Goal: Task Accomplishment & Management: Manage account settings

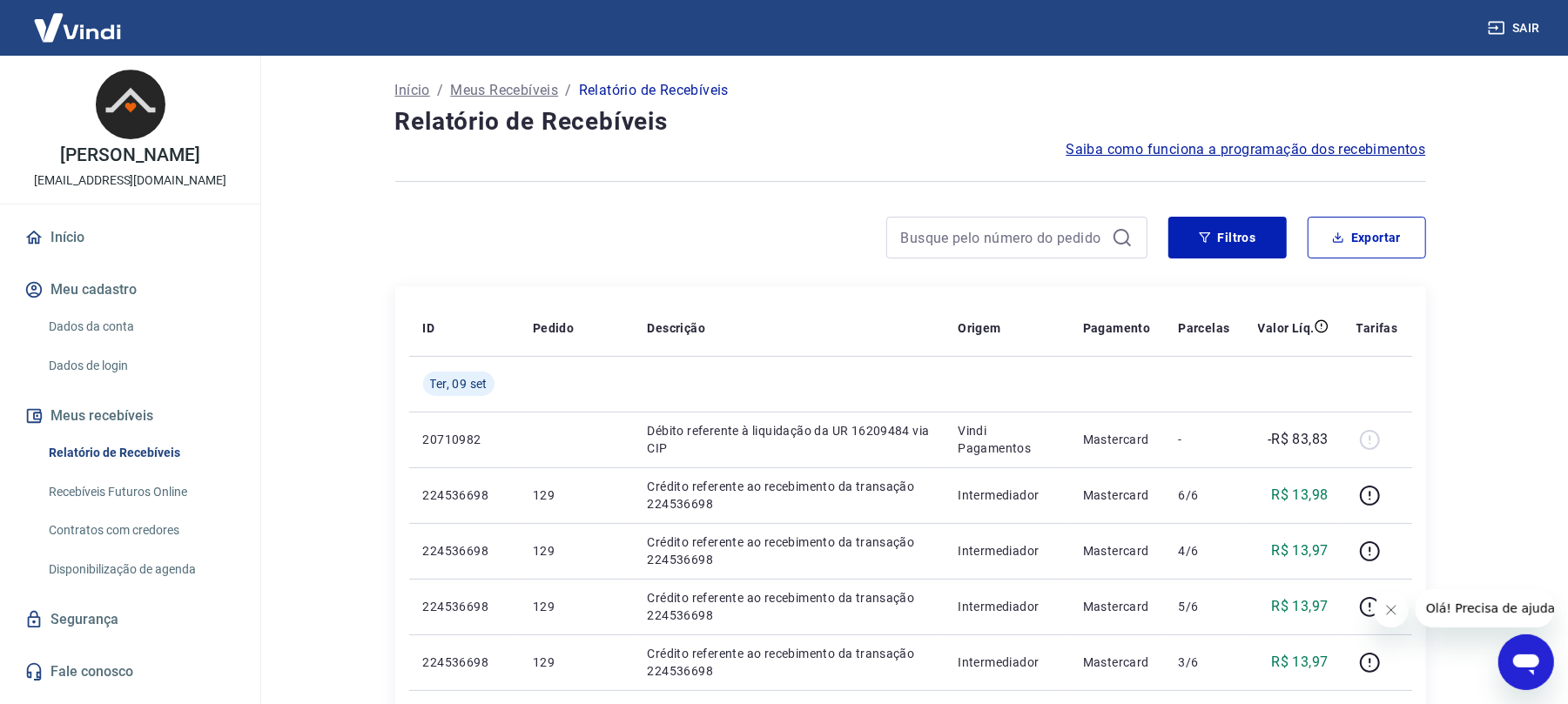
click at [1244, 141] on span "Saiba como funciona a programação dos recebimentos" at bounding box center [1246, 150] width 360 height 21
click at [101, 436] on button "Meus recebíveis" at bounding box center [130, 416] width 218 height 39
click at [103, 471] on link "Relatório de Recebíveis" at bounding box center [140, 453] width 198 height 36
click at [105, 509] on link "Recebíveis Futuros Online" at bounding box center [140, 492] width 198 height 36
click at [61, 257] on link "Início" at bounding box center [130, 238] width 218 height 39
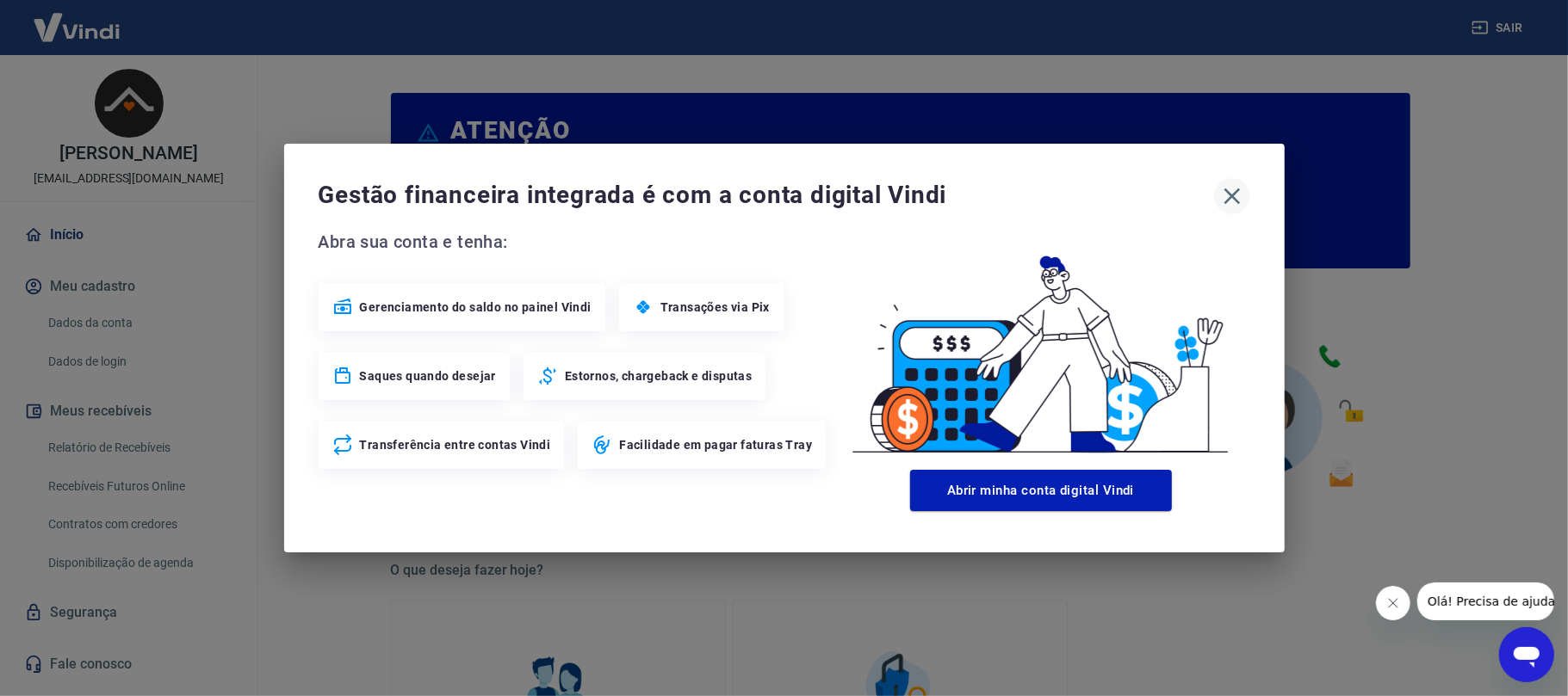
click at [1235, 191] on icon "button" at bounding box center [1231, 197] width 17 height 17
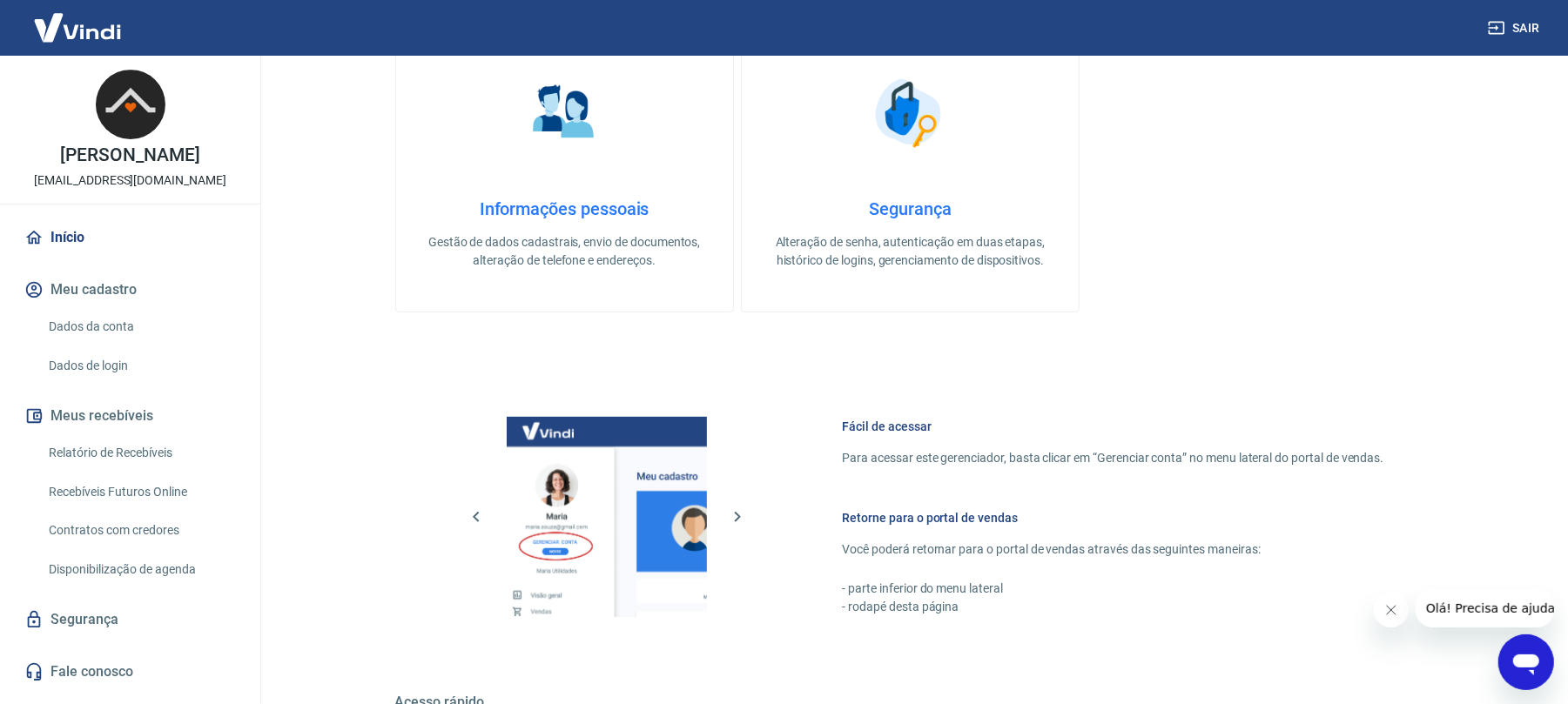
scroll to position [116, 0]
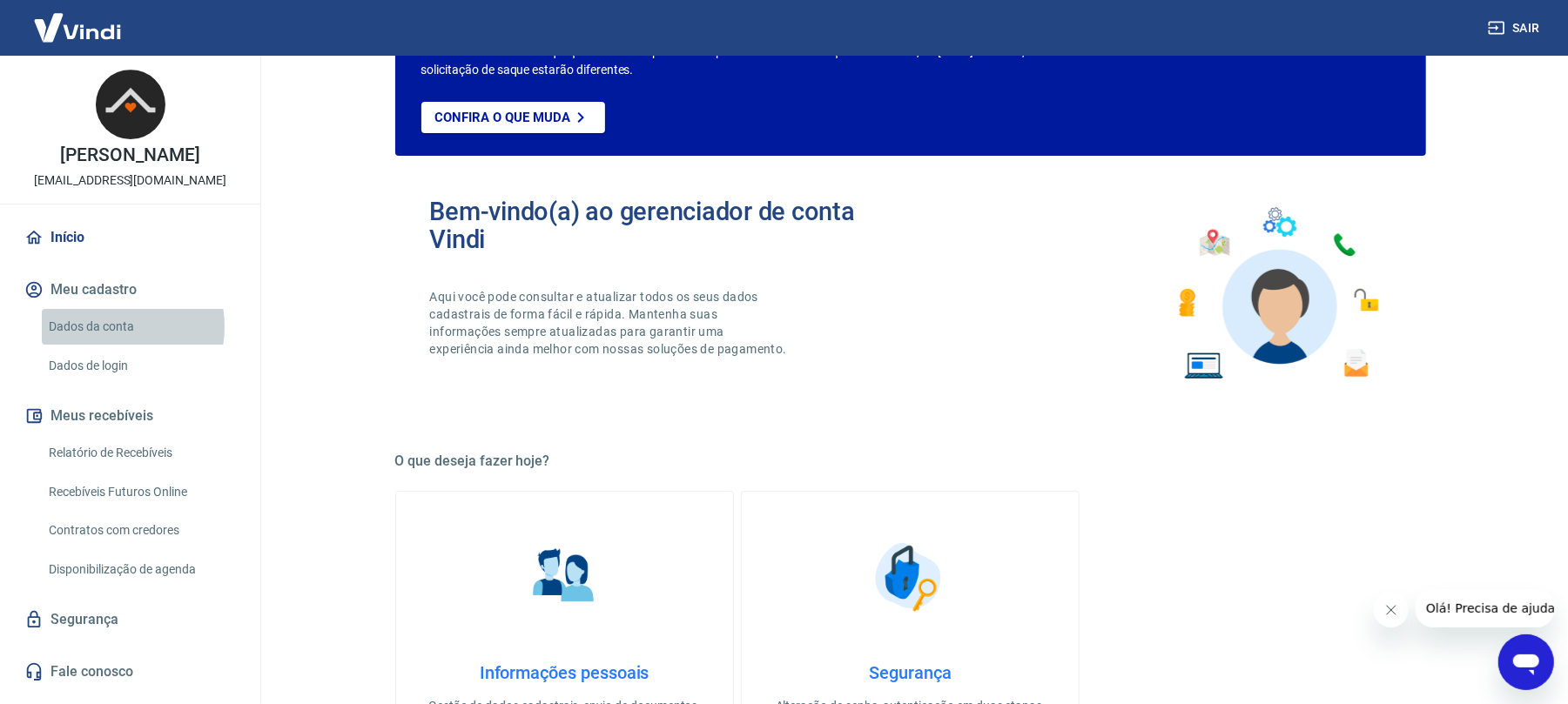
click at [106, 345] on link "Dados da conta" at bounding box center [140, 326] width 198 height 36
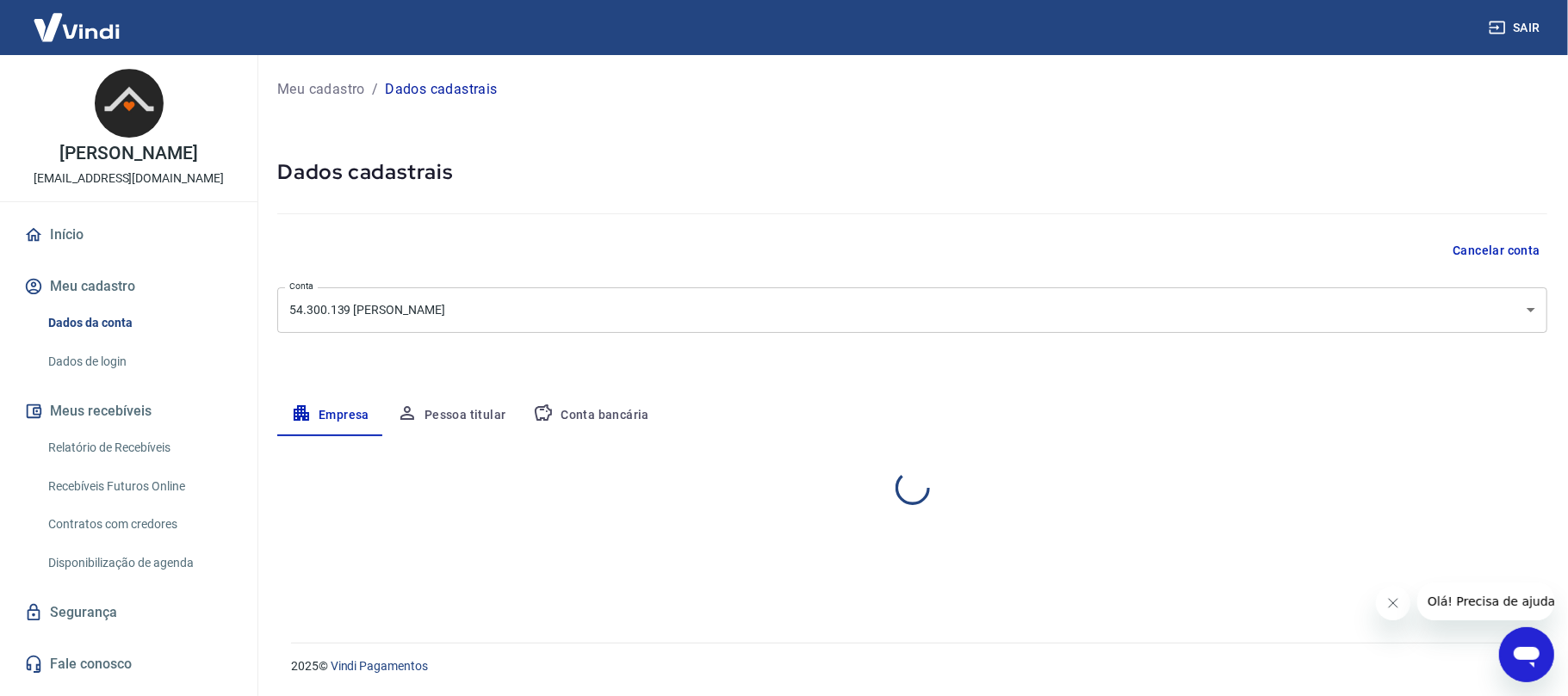
select select "ES"
